Goal: Navigation & Orientation: Find specific page/section

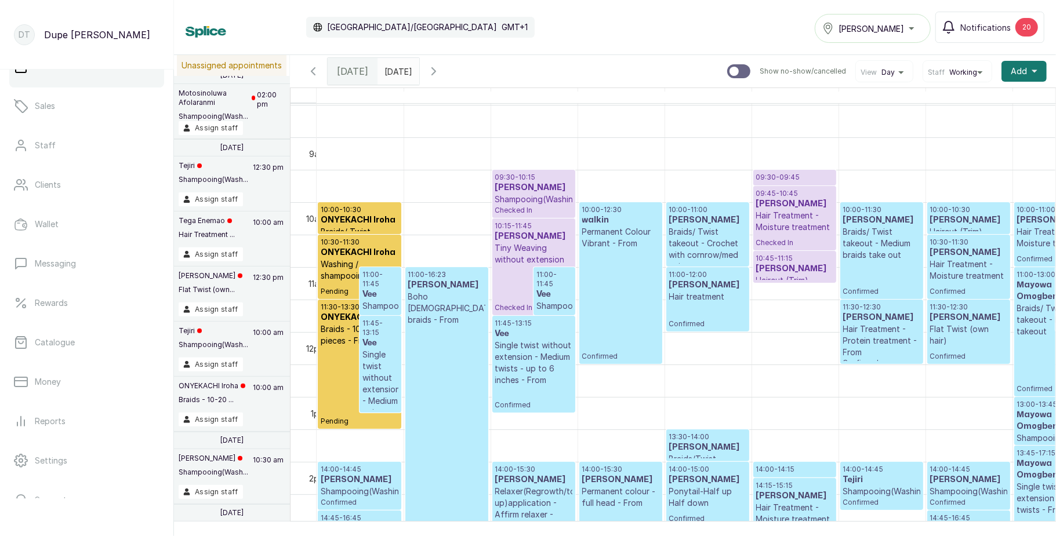
scroll to position [130, 0]
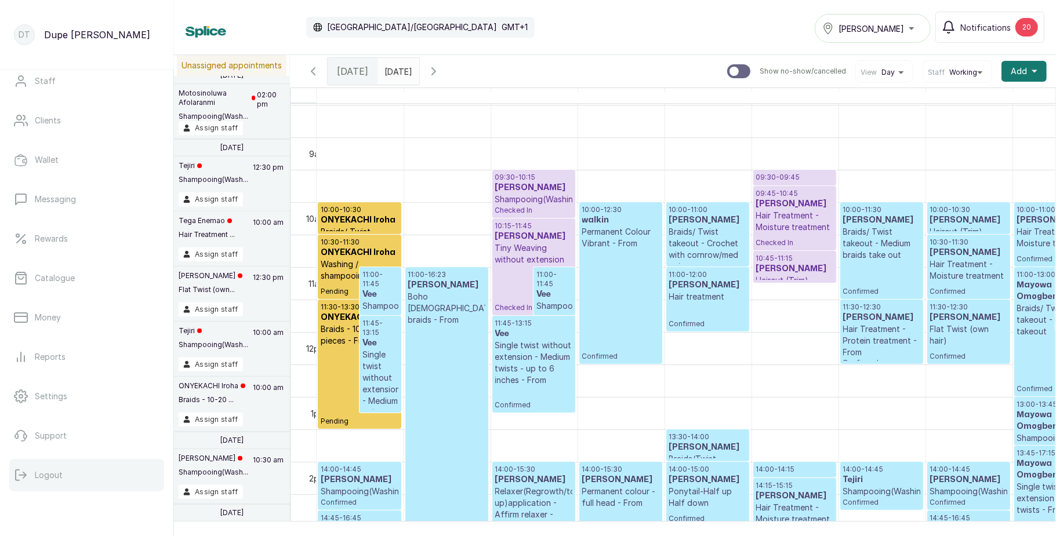
click at [57, 481] on button "Logout" at bounding box center [86, 475] width 155 height 32
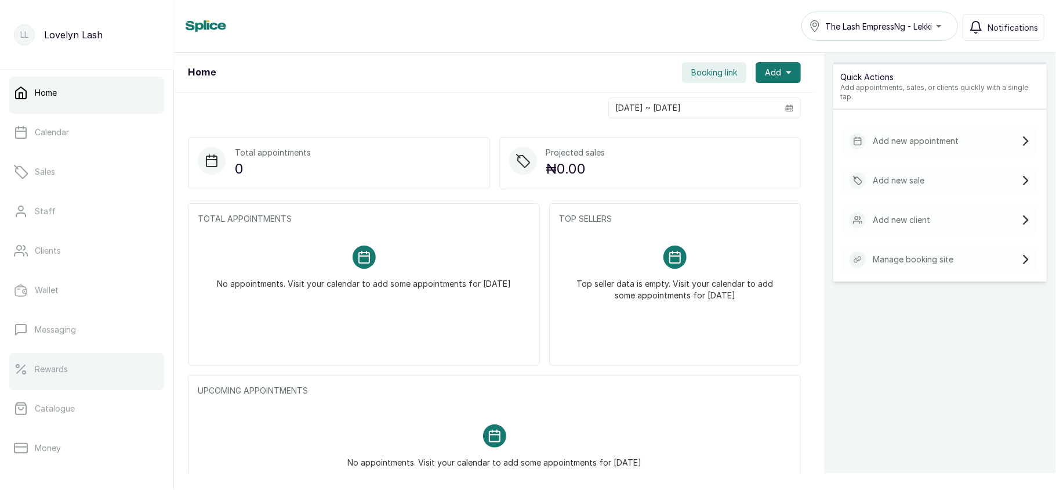
click at [78, 376] on link "Rewards" at bounding box center [86, 369] width 155 height 32
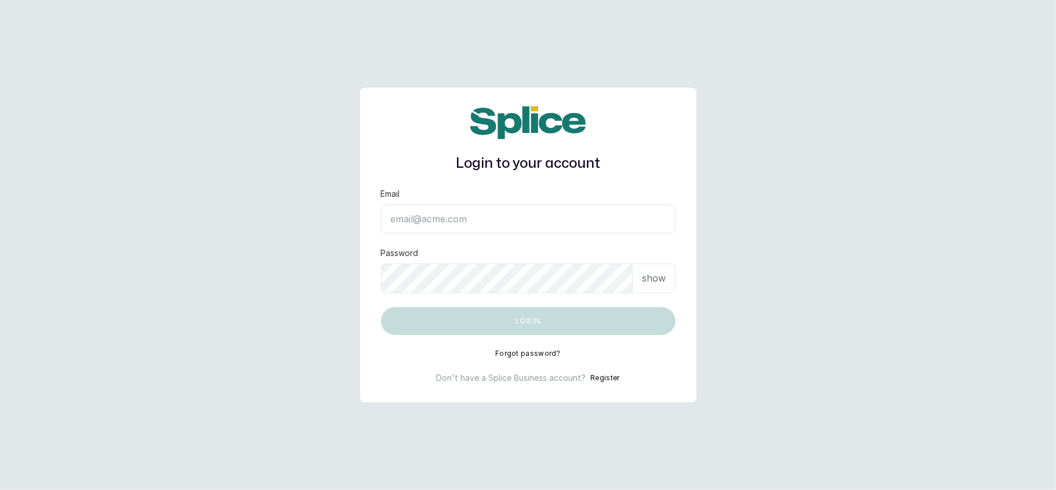
click at [471, 207] on input "Email" at bounding box center [528, 218] width 295 height 29
type input "layo@withsplice.com"
drag, startPoint x: 441, startPoint y: 293, endPoint x: 647, endPoint y: 274, distance: 207.3
click at [647, 274] on form "Email layo@withsplice.com Password show Log in" at bounding box center [528, 261] width 295 height 147
click at [647, 274] on p "show" at bounding box center [654, 278] width 24 height 14
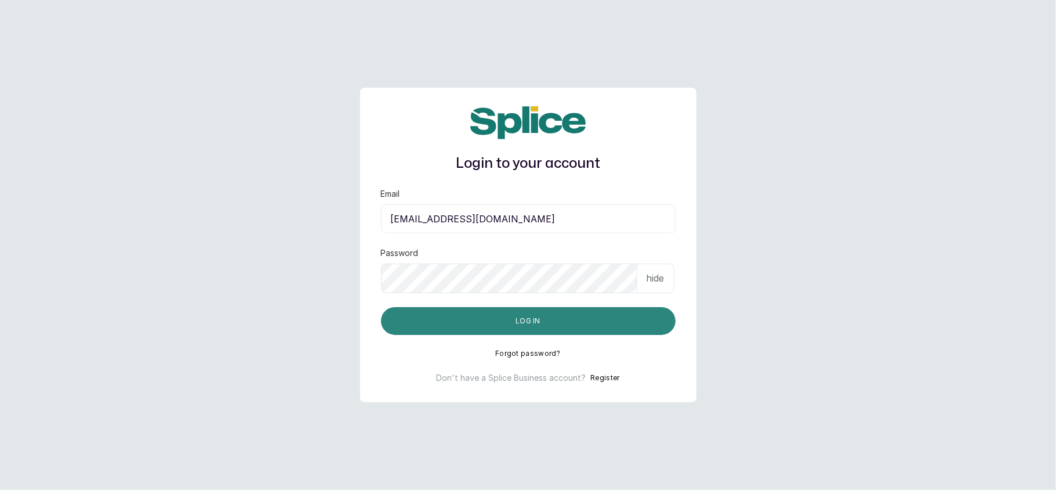
click at [565, 323] on button "Log in" at bounding box center [528, 321] width 295 height 28
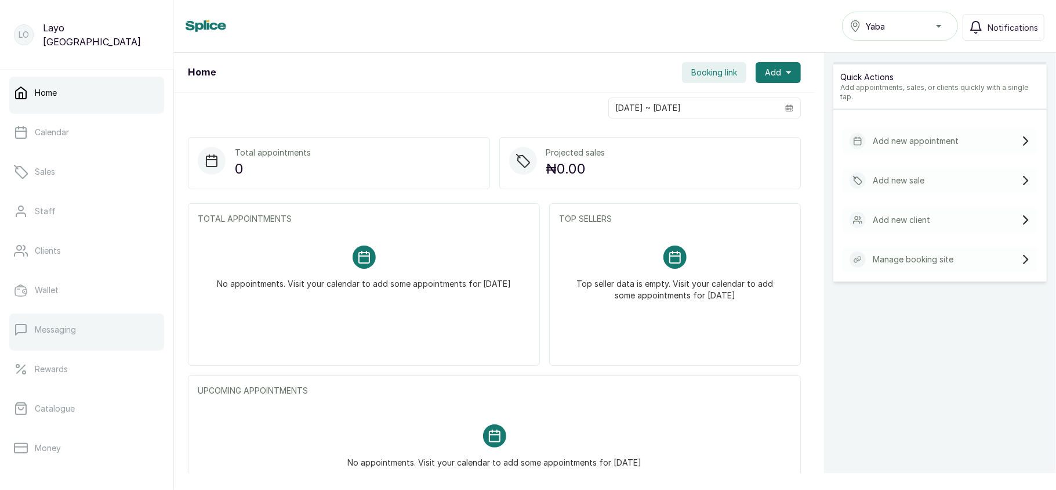
click at [107, 324] on link "Messaging" at bounding box center [86, 329] width 155 height 32
